Goal: Information Seeking & Learning: Learn about a topic

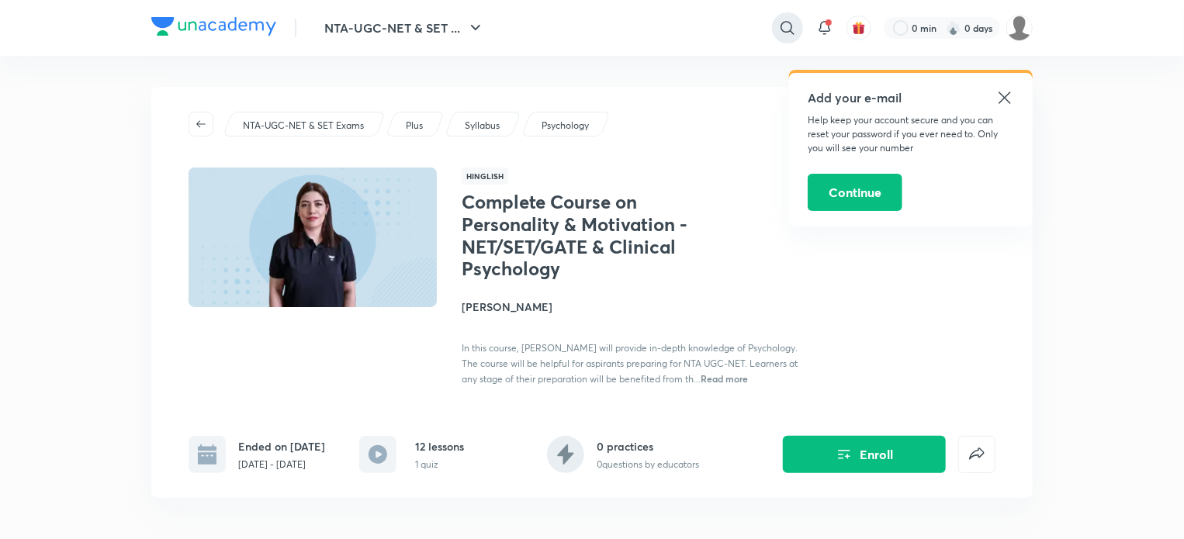
drag, startPoint x: 0, startPoint y: 0, endPoint x: 779, endPoint y: 30, distance: 779.7
click at [779, 30] on icon at bounding box center [787, 28] width 19 height 19
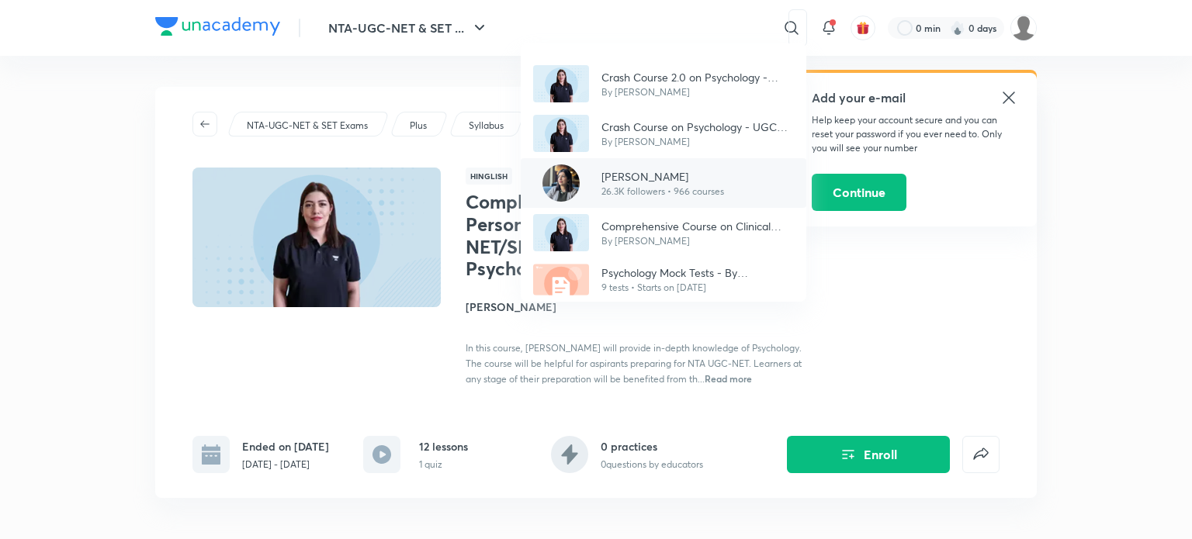
click at [624, 192] on p "26.3K followers • 966 courses" at bounding box center [662, 192] width 123 height 14
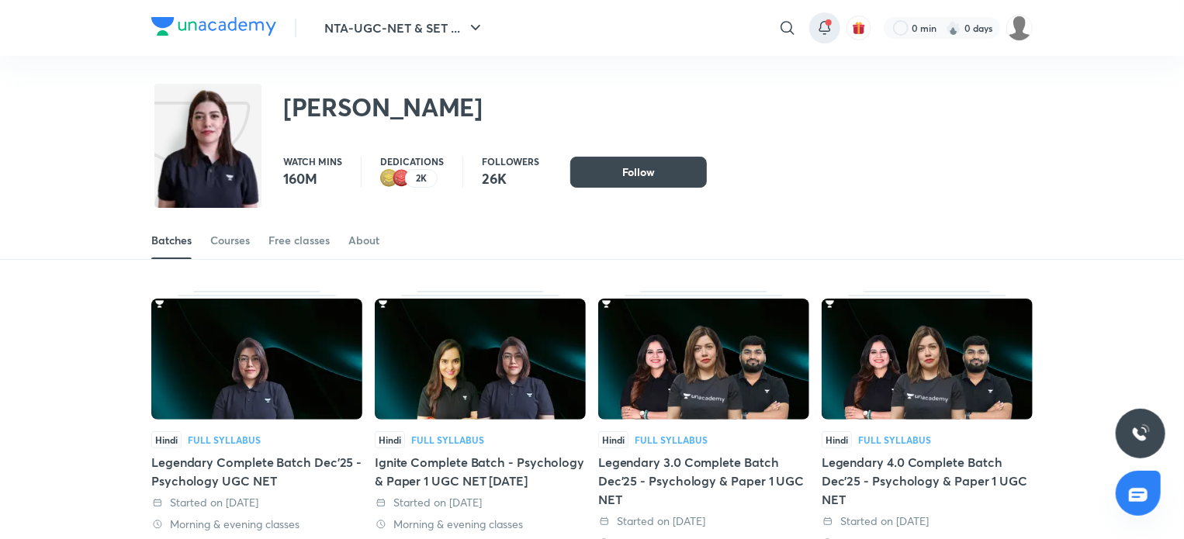
click at [830, 23] on span at bounding box center [829, 22] width 6 height 6
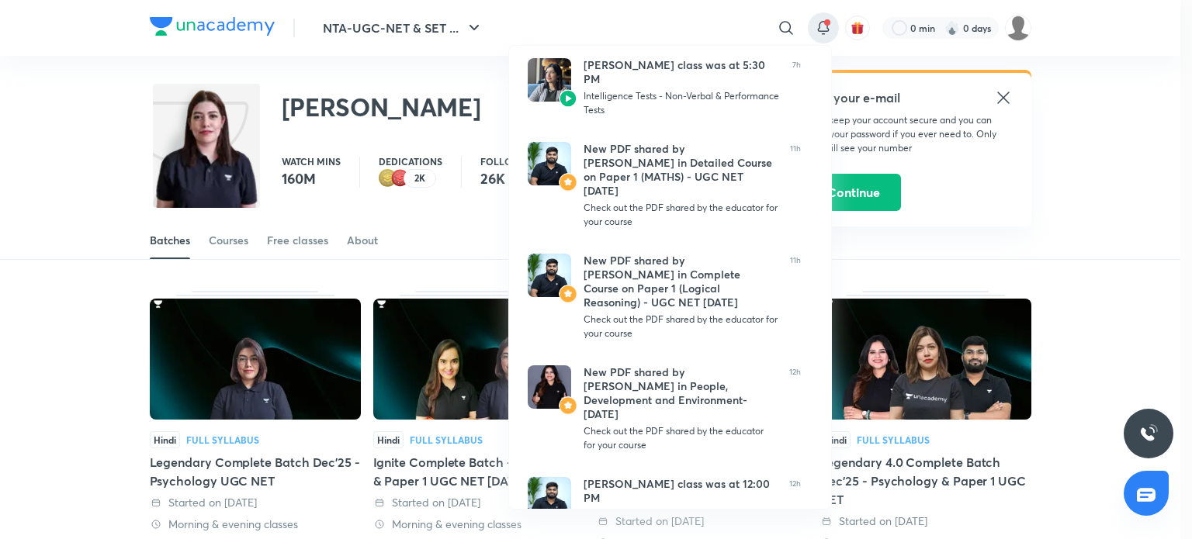
click at [1001, 92] on div at bounding box center [596, 269] width 1192 height 539
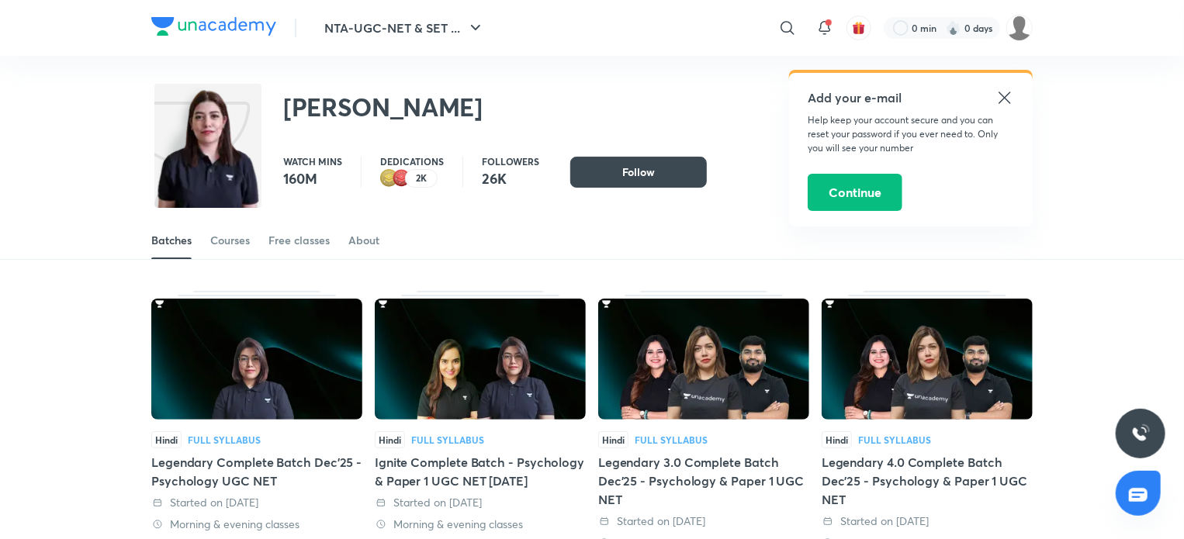
click at [1000, 102] on icon at bounding box center [1005, 98] width 12 height 12
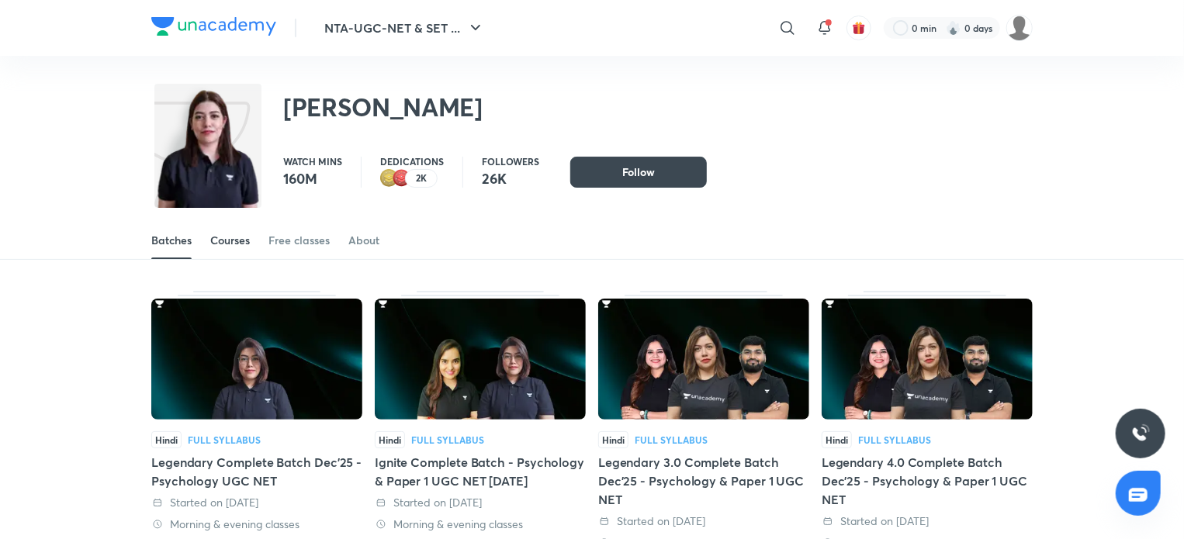
click at [237, 235] on div "Courses" at bounding box center [230, 241] width 40 height 16
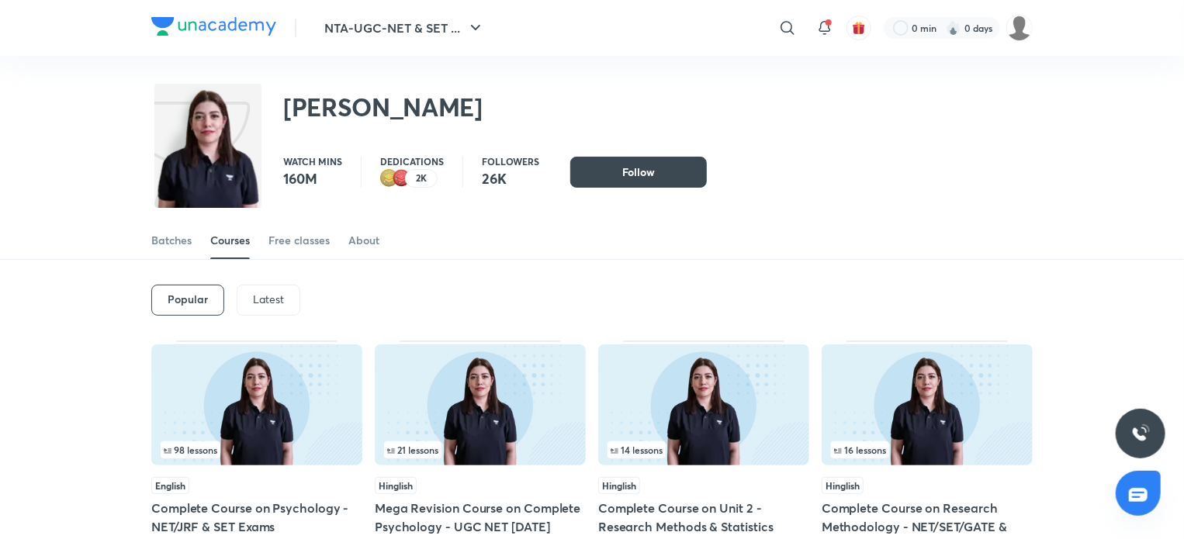
click at [242, 296] on div "Latest" at bounding box center [269, 300] width 64 height 31
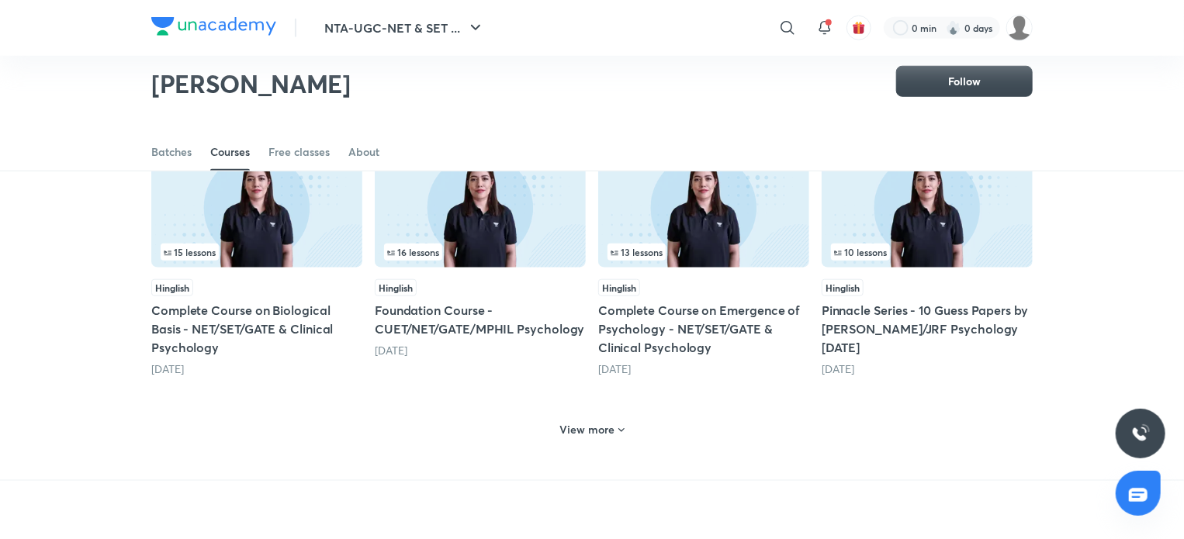
scroll to position [723, 0]
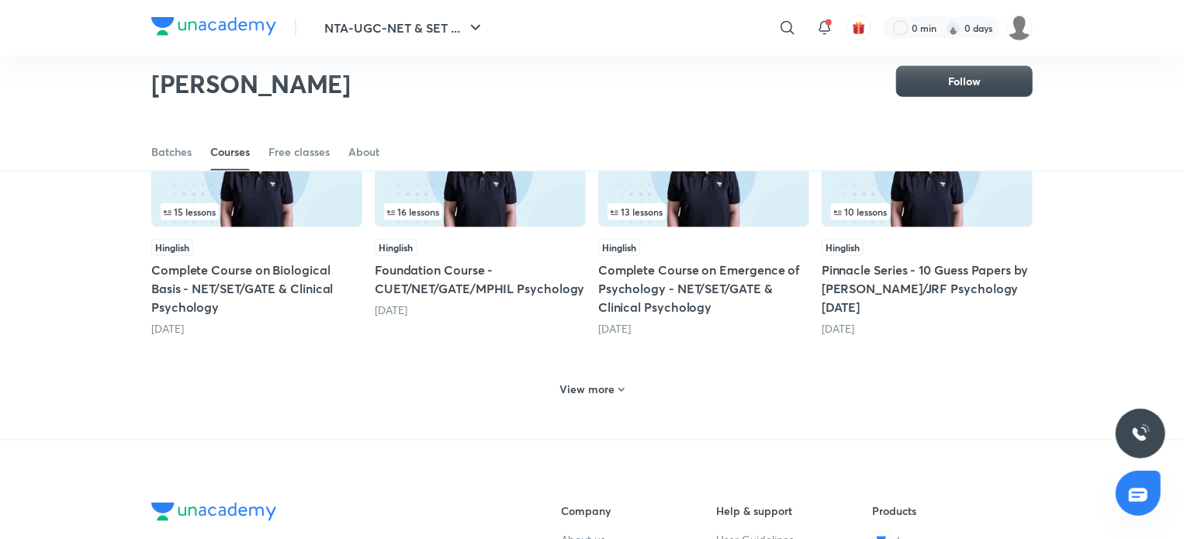
click at [599, 377] on div "View more" at bounding box center [592, 389] width 77 height 25
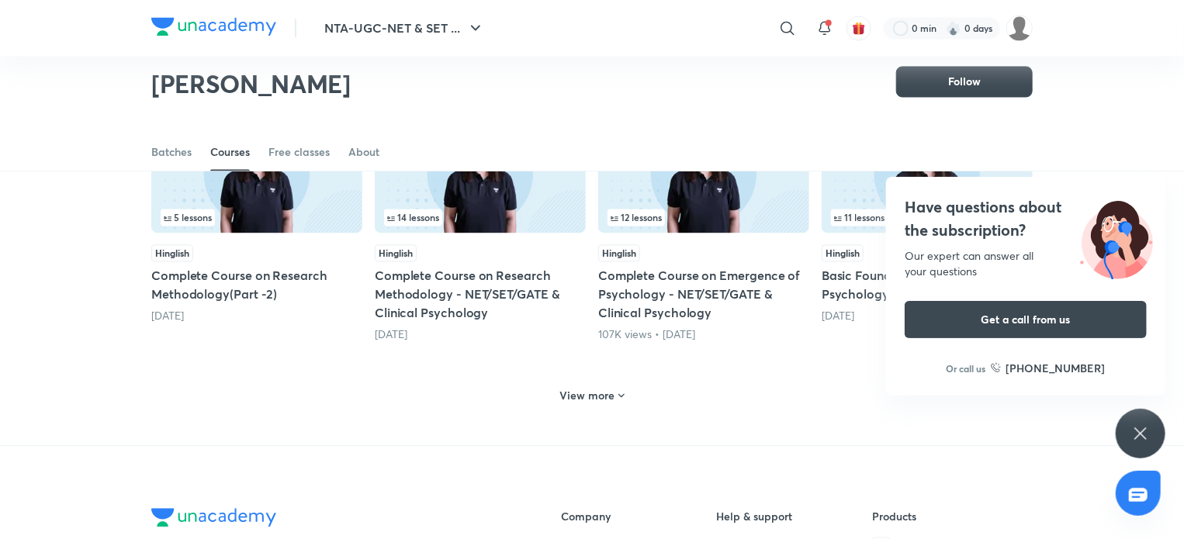
scroll to position [1515, 0]
click at [606, 397] on h6 "View more" at bounding box center [587, 396] width 55 height 16
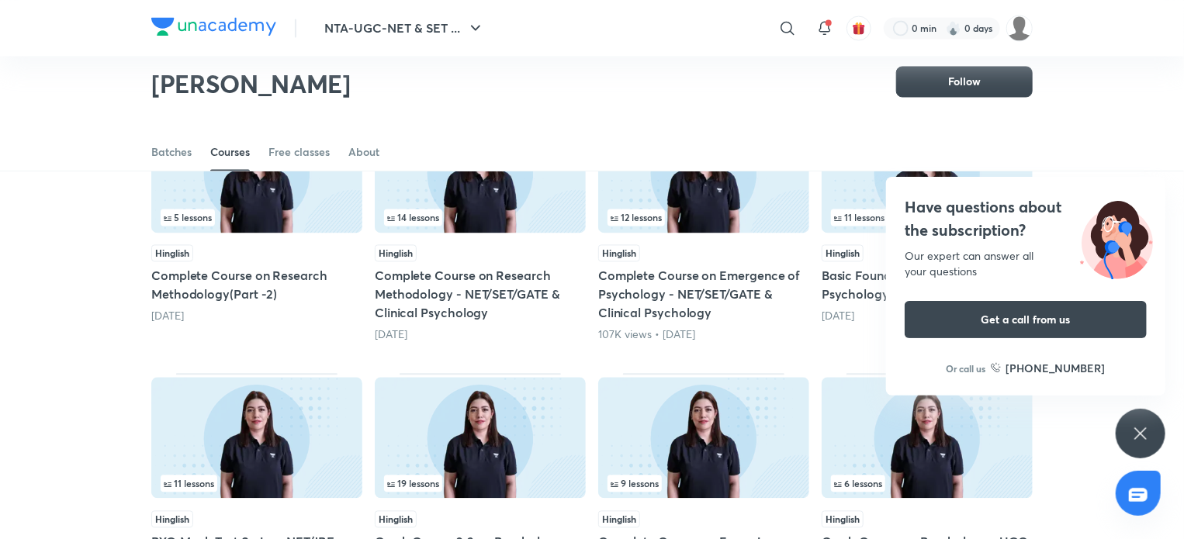
click at [1165, 191] on div "Have questions about the subscription? Our expert can answer all your questions…" at bounding box center [1025, 286] width 279 height 219
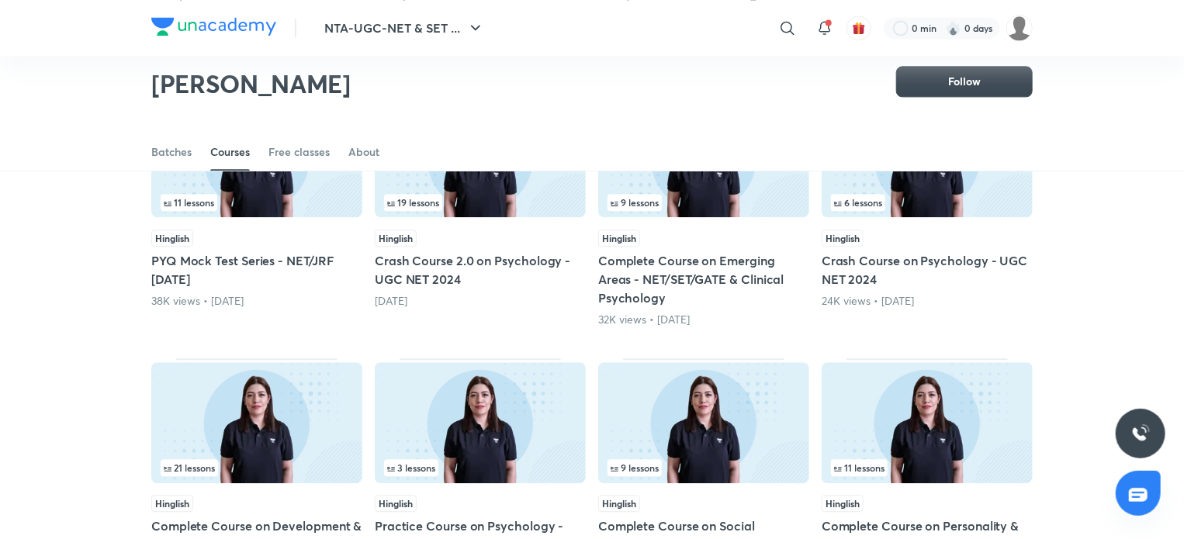
scroll to position [1794, 0]
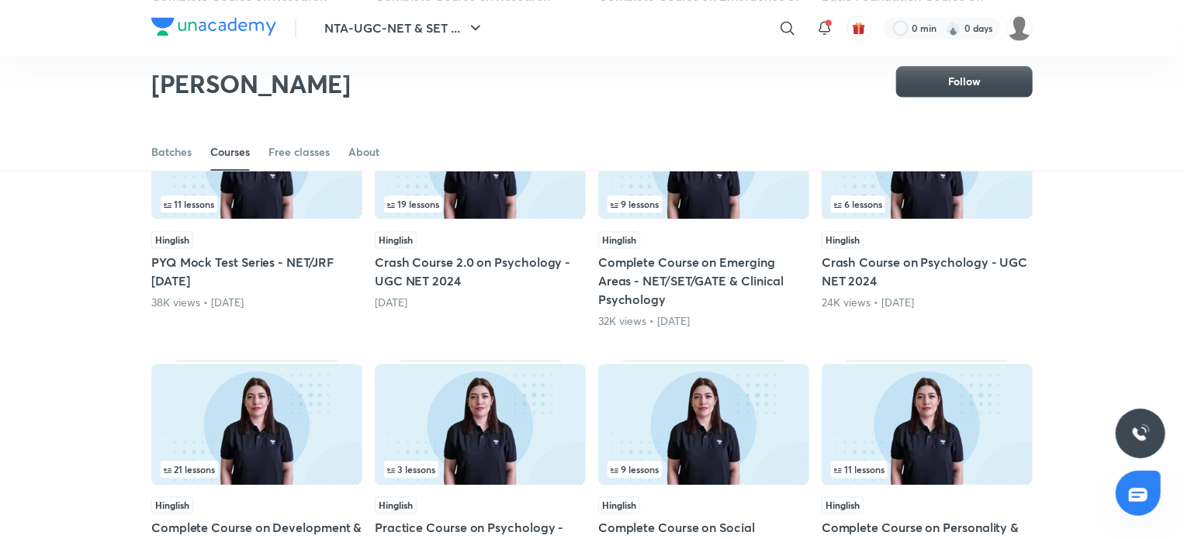
click at [526, 205] on div "19 lessons" at bounding box center [480, 204] width 192 height 17
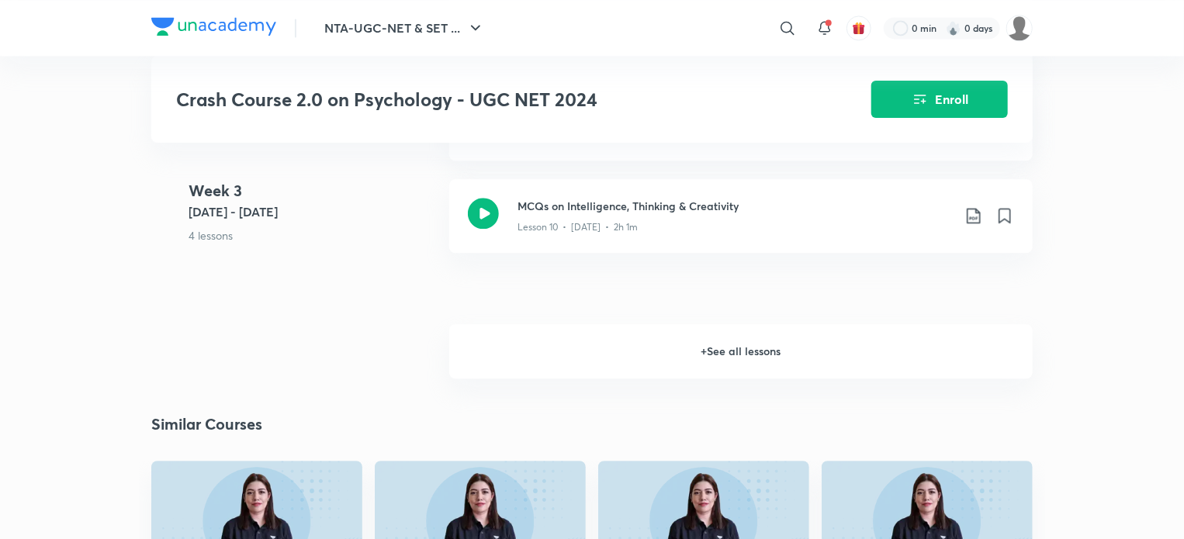
scroll to position [1810, 0]
click at [636, 370] on h6 "+ See all lessons" at bounding box center [741, 351] width 584 height 54
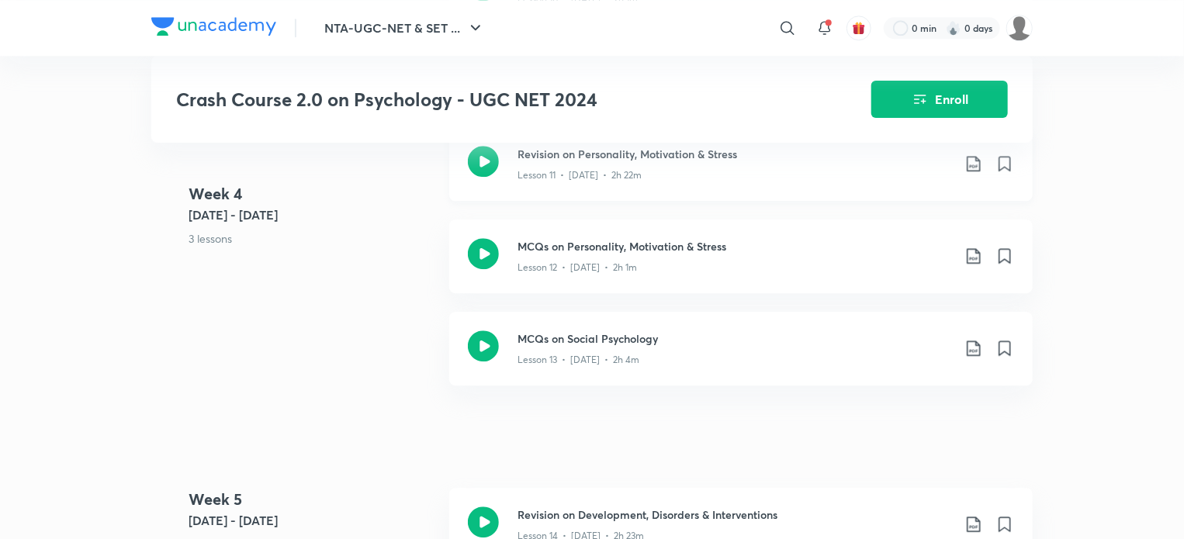
scroll to position [2042, 0]
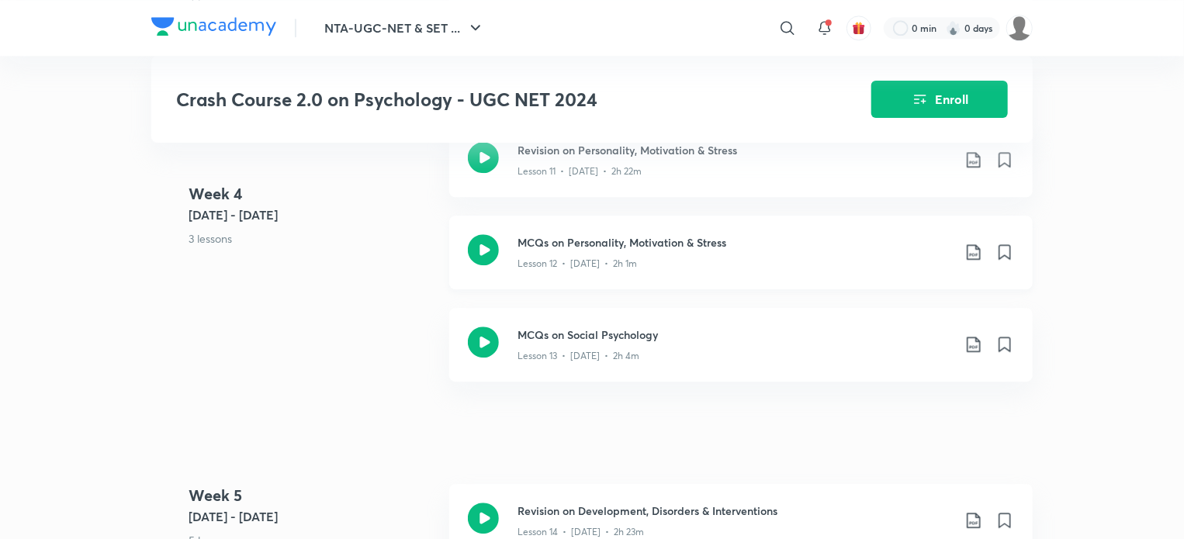
click at [968, 271] on div "MCQs on Personality, Motivation & Stress Lesson 12 • [DATE] • 2h 1m" at bounding box center [766, 252] width 497 height 36
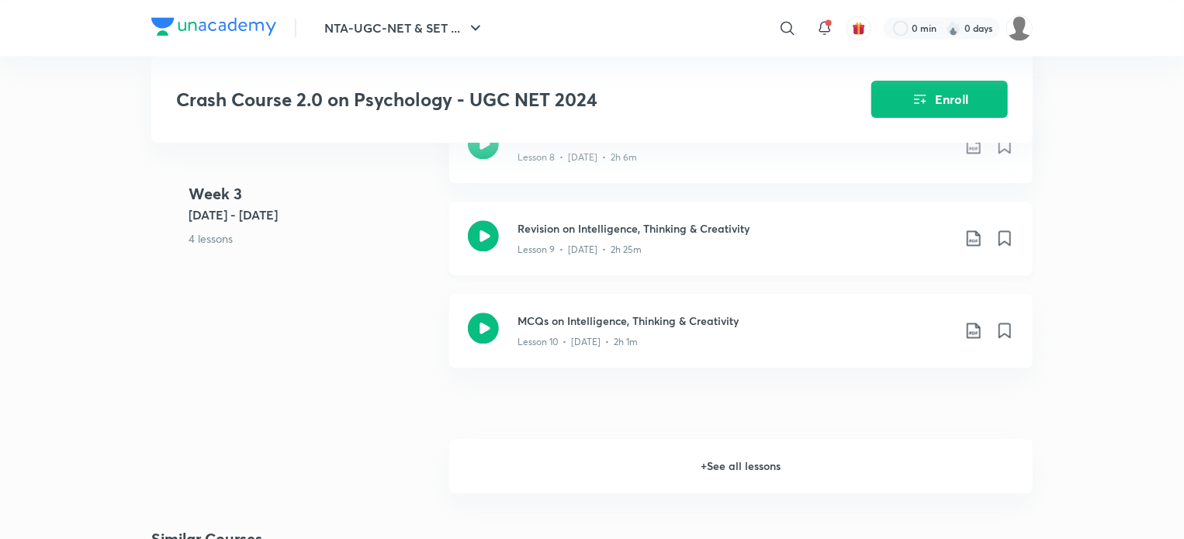
scroll to position [1700, 0]
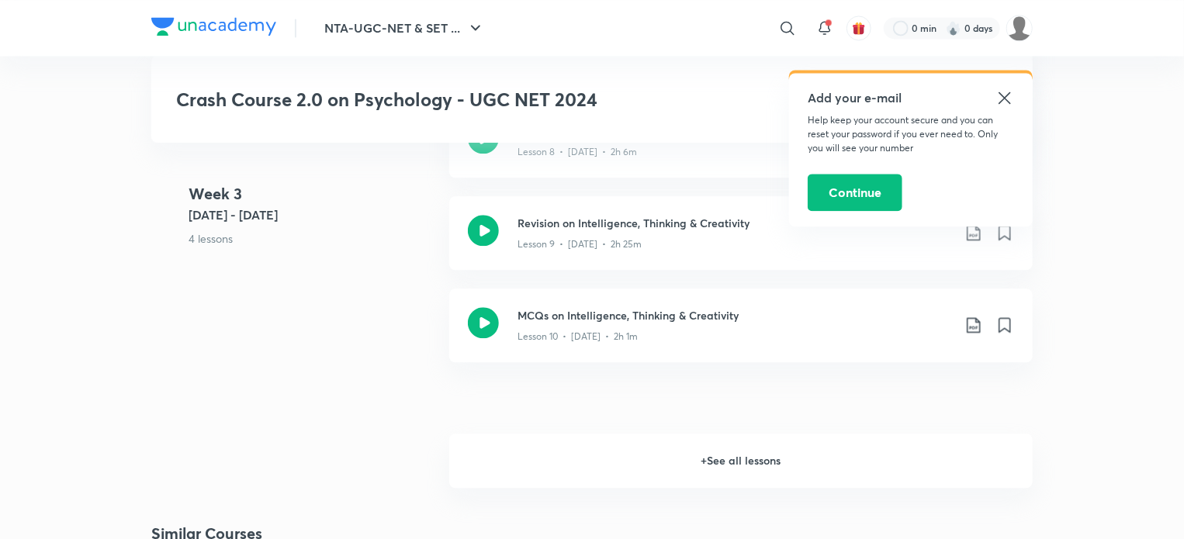
click at [824, 466] on h6 "+ See all lessons" at bounding box center [741, 461] width 584 height 54
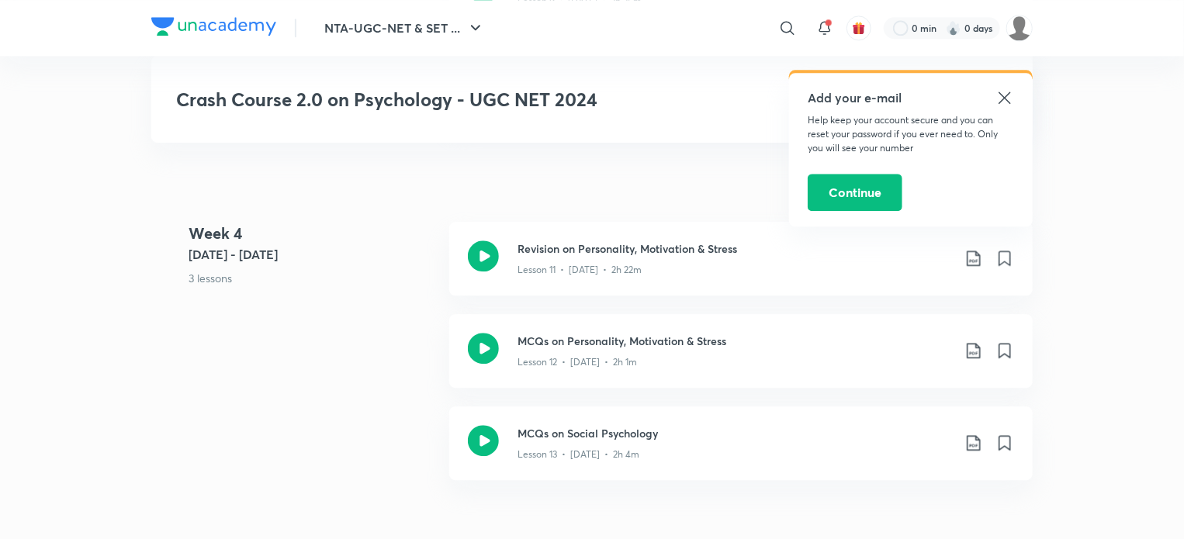
scroll to position [1946, 0]
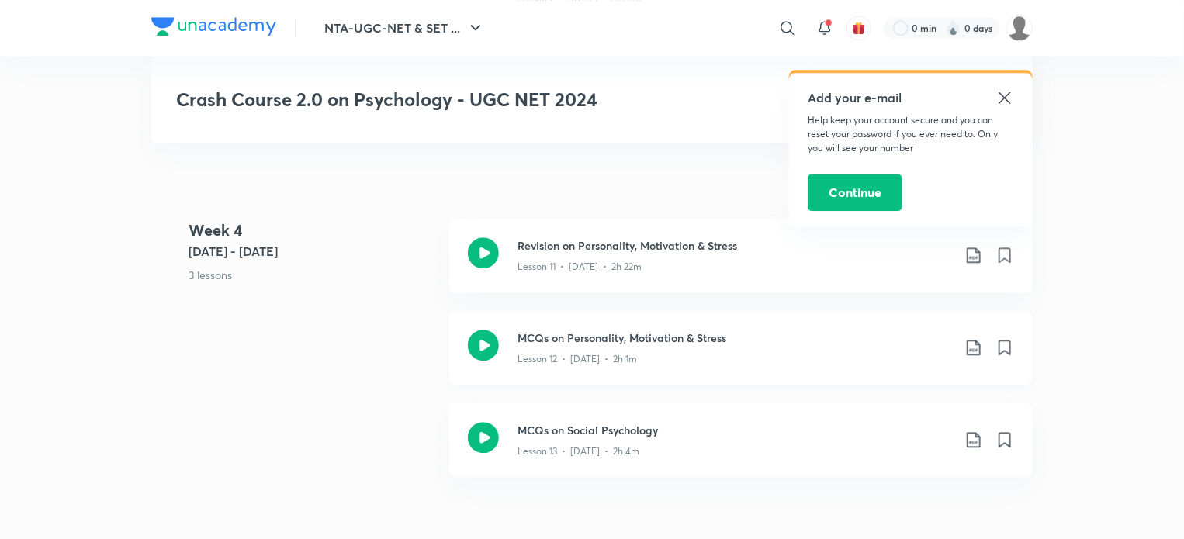
click at [972, 352] on icon at bounding box center [974, 347] width 19 height 19
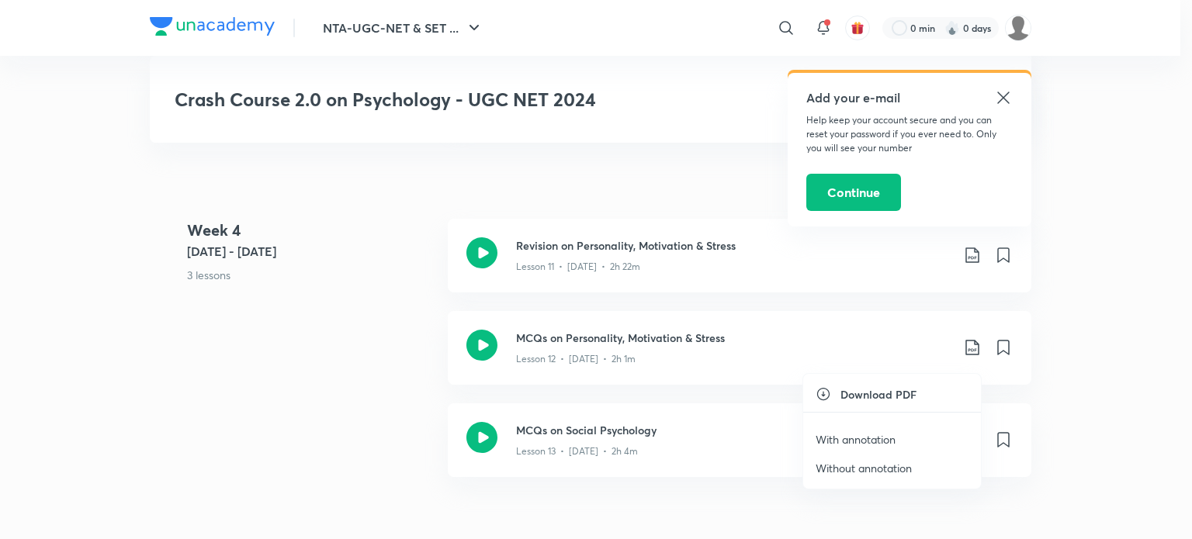
click at [902, 435] on li "With annotation" at bounding box center [892, 439] width 178 height 29
click at [1006, 95] on div at bounding box center [596, 269] width 1192 height 539
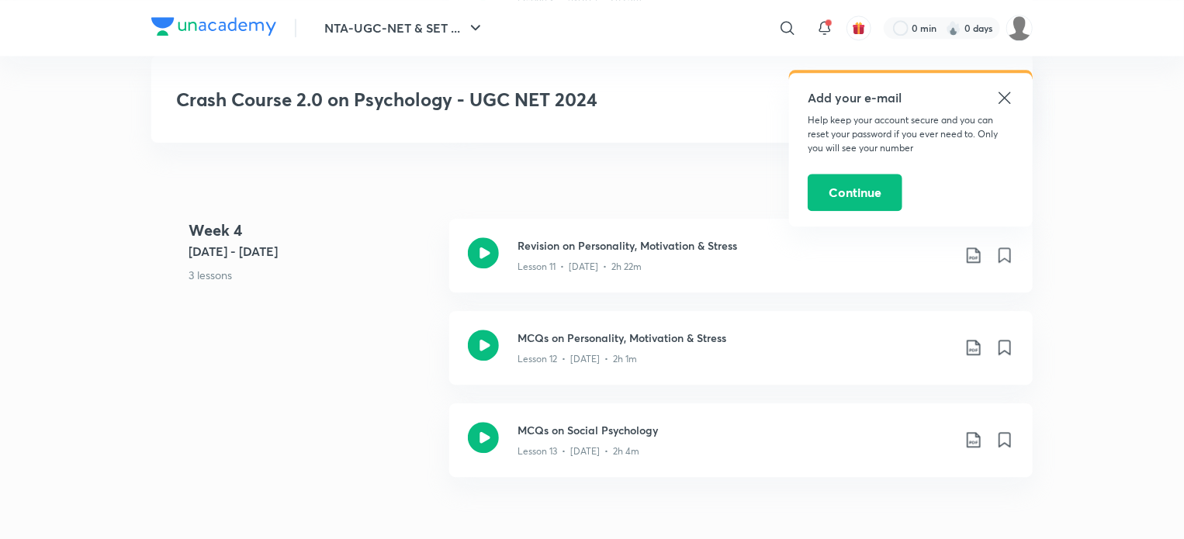
click at [1004, 100] on icon at bounding box center [1005, 97] width 19 height 19
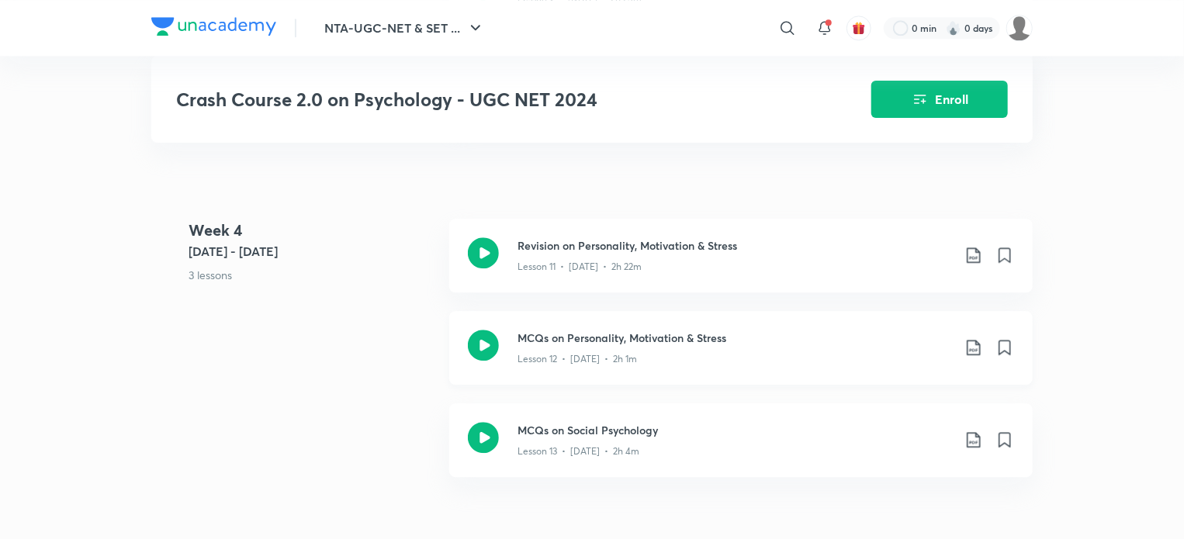
click at [972, 357] on icon at bounding box center [974, 347] width 19 height 19
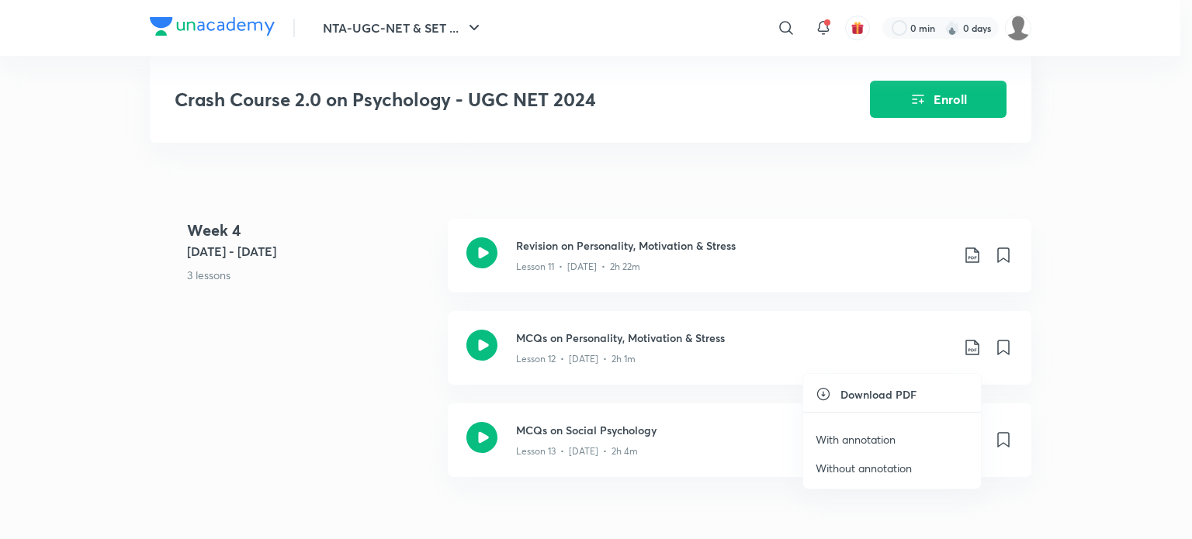
click at [837, 437] on p "With annotation" at bounding box center [856, 439] width 80 height 16
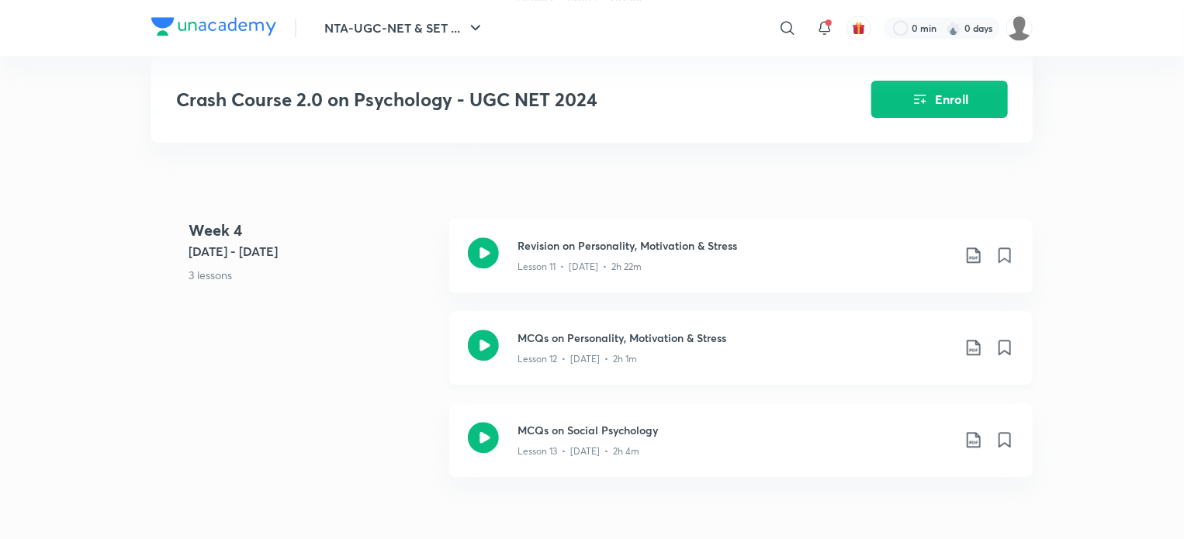
click at [971, 357] on icon at bounding box center [974, 347] width 19 height 19
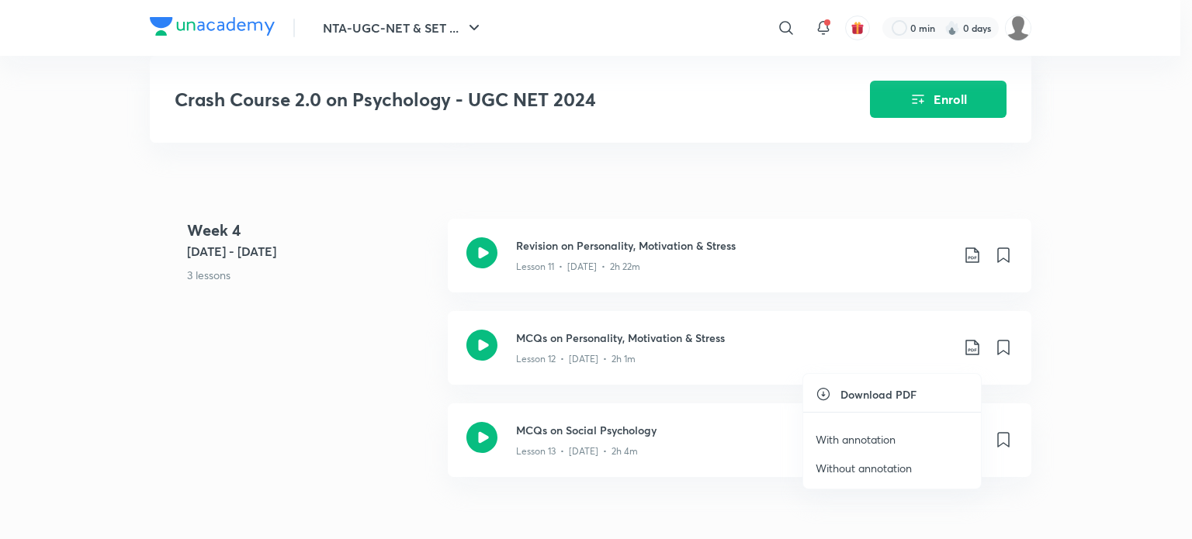
click at [906, 466] on p "Without annotation" at bounding box center [864, 468] width 96 height 16
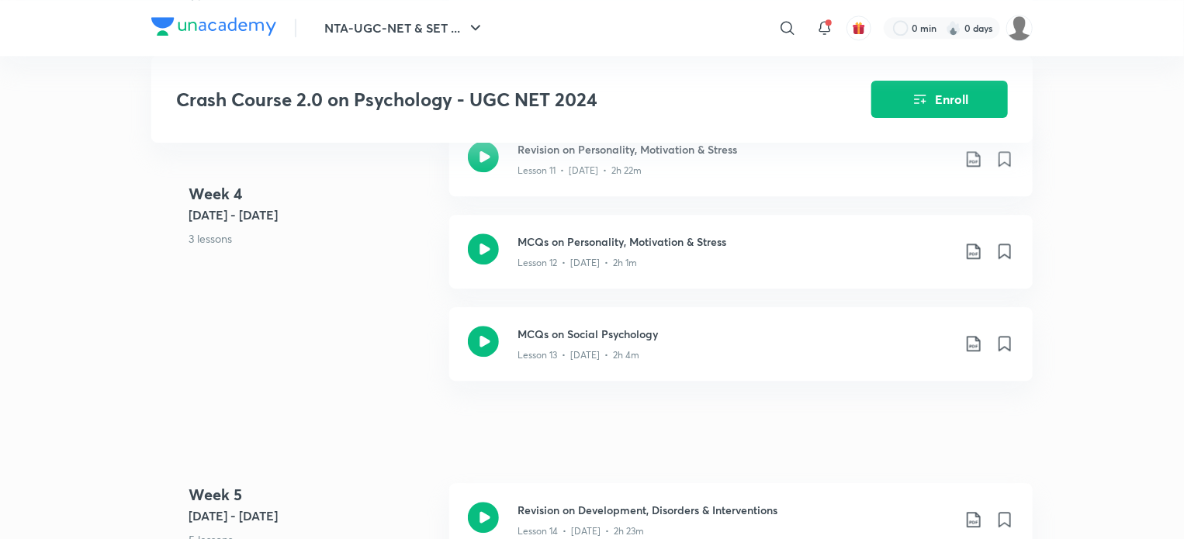
scroll to position [2046, 0]
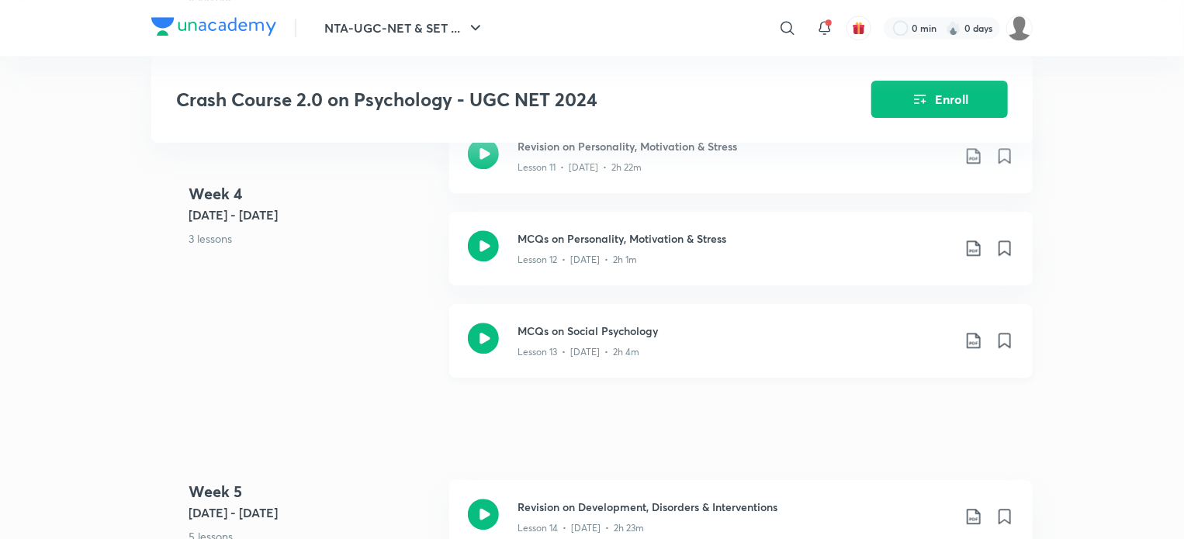
click at [971, 344] on icon at bounding box center [974, 340] width 19 height 19
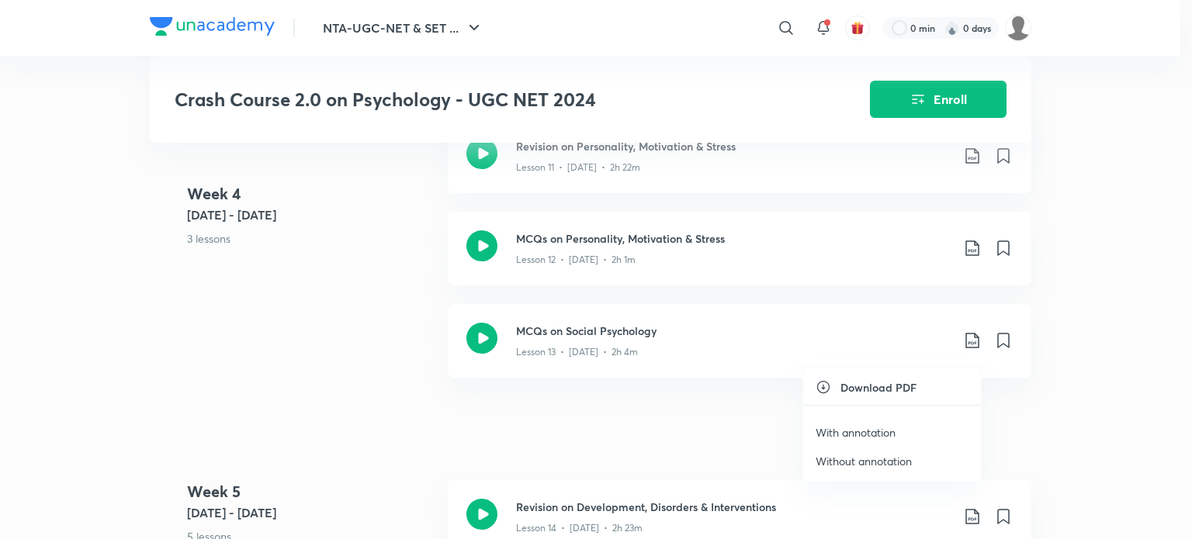
click at [894, 431] on p "With annotation" at bounding box center [856, 432] width 80 height 16
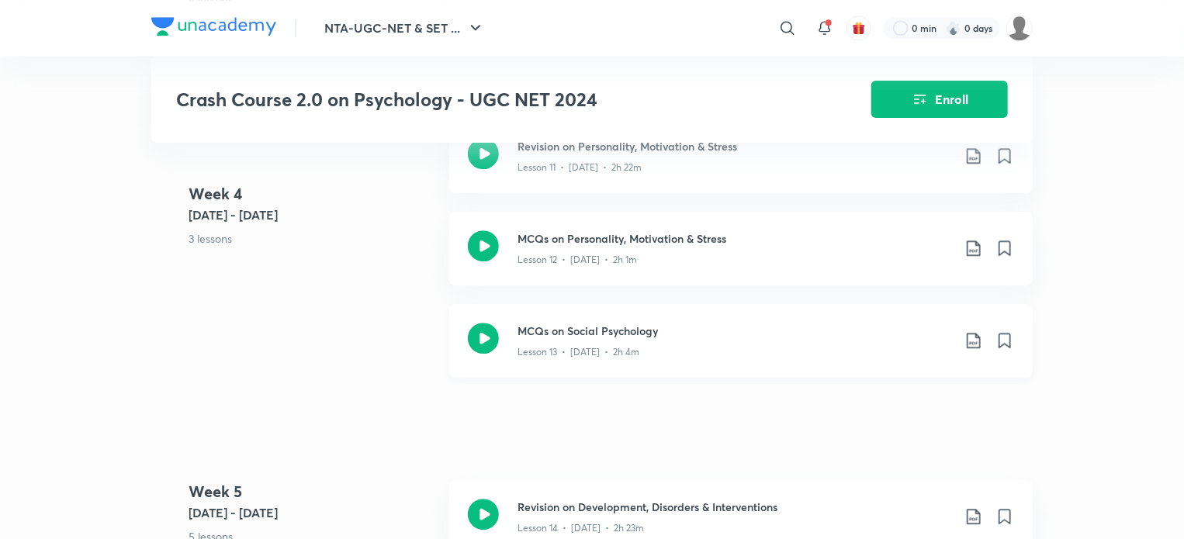
click at [965, 348] on icon at bounding box center [974, 340] width 19 height 19
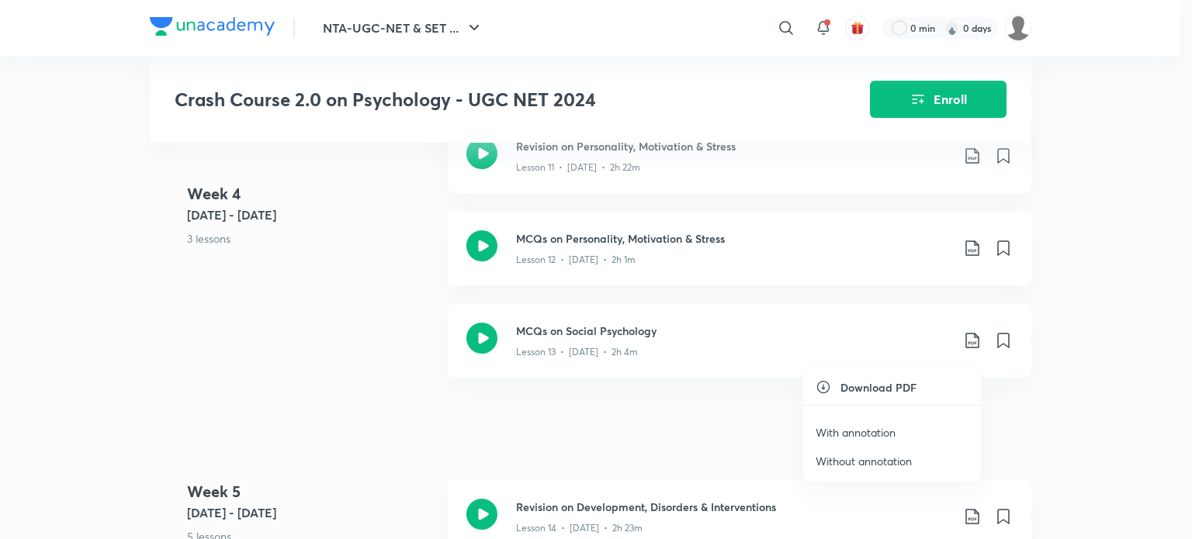
click at [863, 456] on p "Without annotation" at bounding box center [864, 461] width 96 height 16
